Goal: Transaction & Acquisition: Purchase product/service

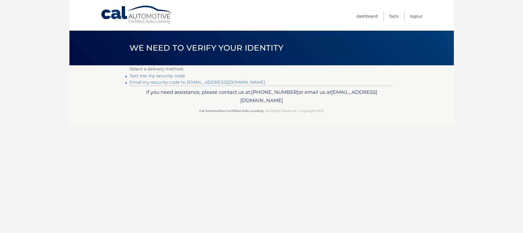
click at [199, 83] on link "Email my security code to [EMAIL_ADDRESS][DOMAIN_NAME]" at bounding box center [198, 82] width 136 height 5
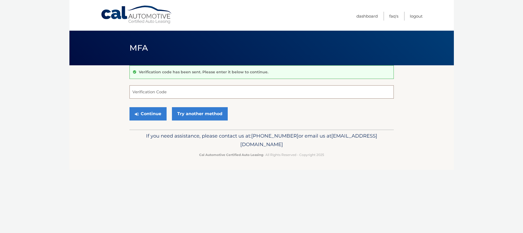
click at [157, 92] on input "Verification Code" at bounding box center [262, 91] width 264 height 13
paste input "386536"
type input "386536"
click at [149, 118] on button "Continue" at bounding box center [148, 113] width 37 height 13
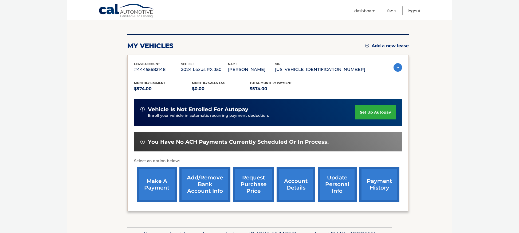
scroll to position [81, 0]
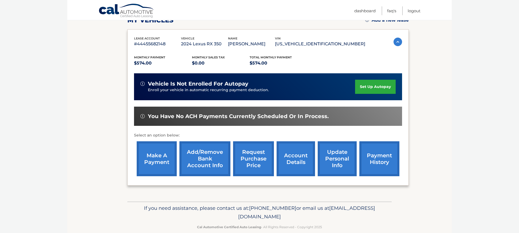
click at [164, 156] on link "make a payment" at bounding box center [157, 159] width 40 height 35
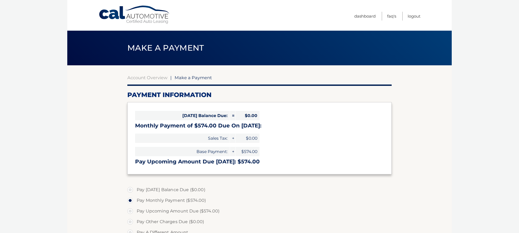
select select "NDMwNjAwODAtOGFkMi00ZGRhLWE2MzctODUwMDM3NjNkYzQ3"
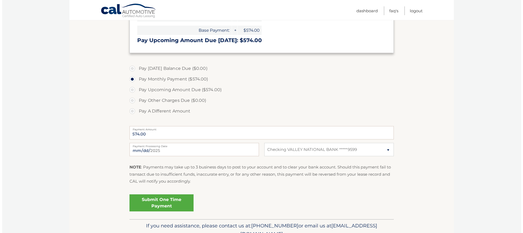
scroll to position [132, 0]
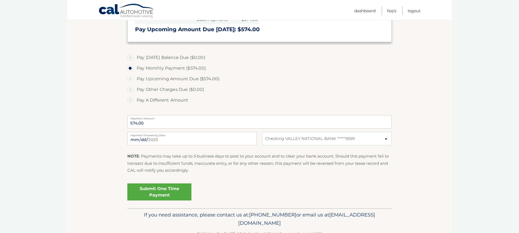
click at [175, 195] on link "Submit One Time Payment" at bounding box center [159, 192] width 64 height 17
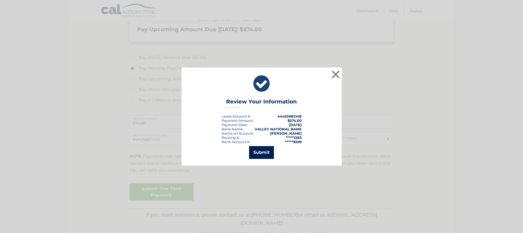
click at [260, 152] on button "Submit" at bounding box center [261, 152] width 25 height 13
